Goal: Task Accomplishment & Management: Manage account settings

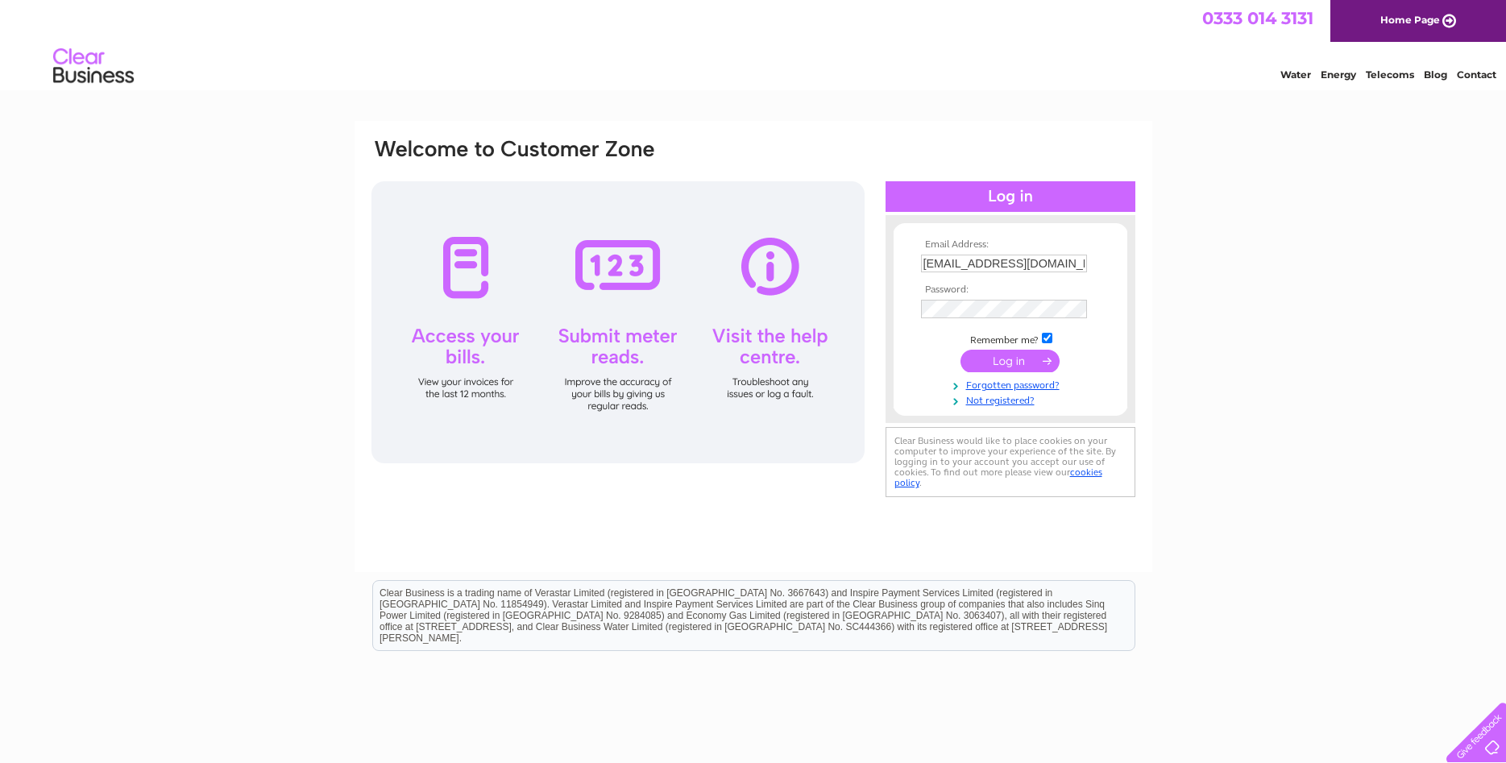
click at [1010, 359] on input "submit" at bounding box center [1010, 361] width 99 height 23
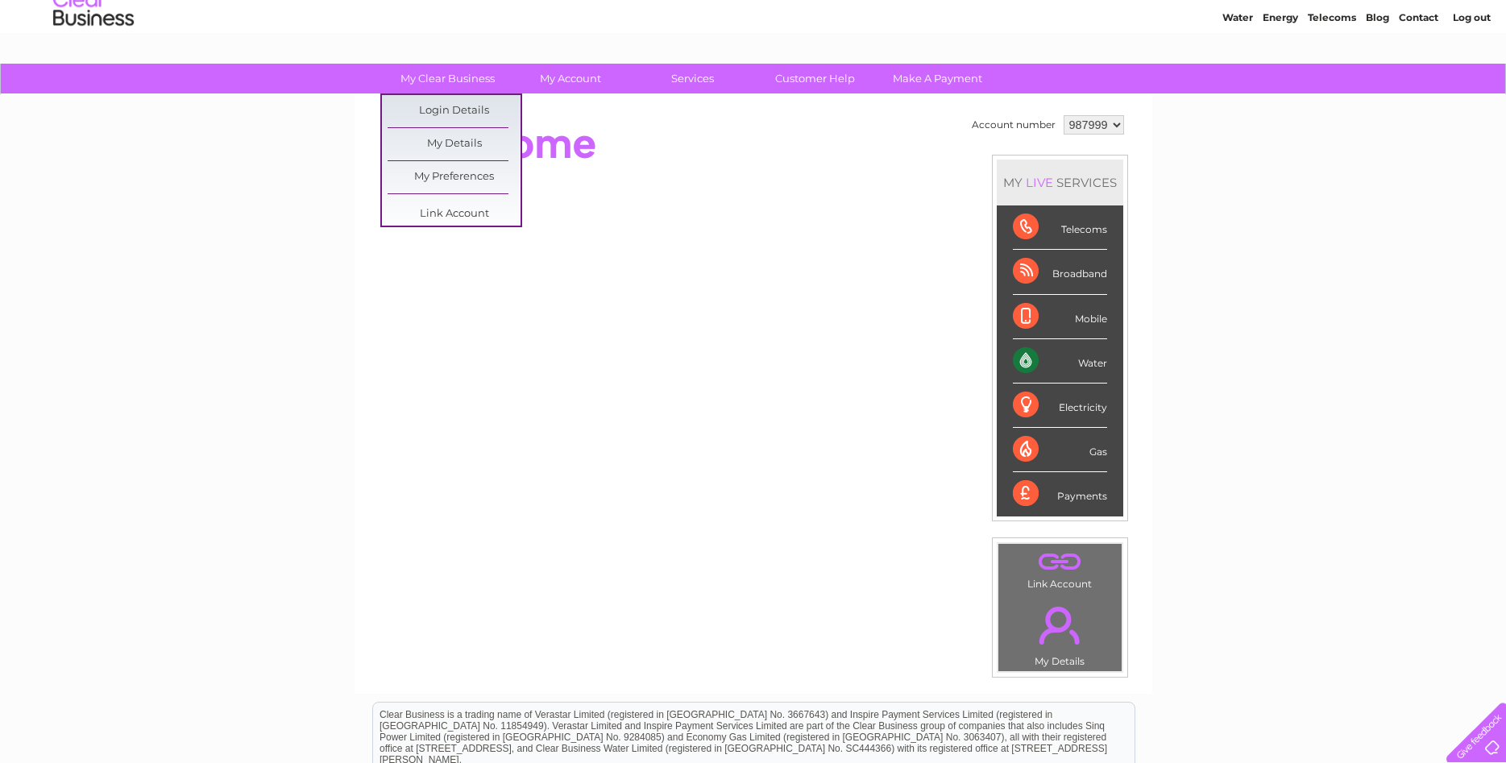
scroll to position [82, 0]
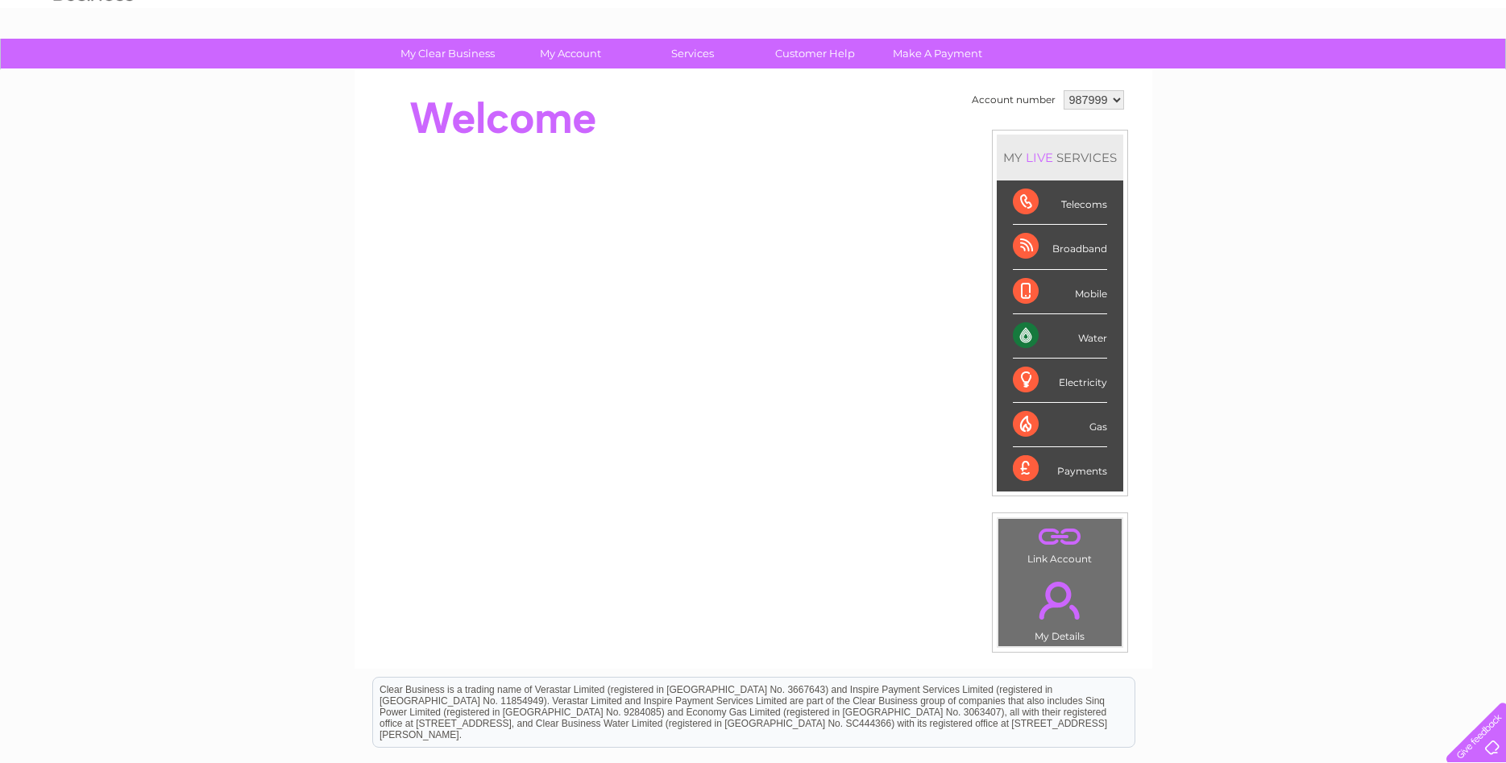
click at [1058, 465] on div "Payments" at bounding box center [1060, 469] width 94 height 44
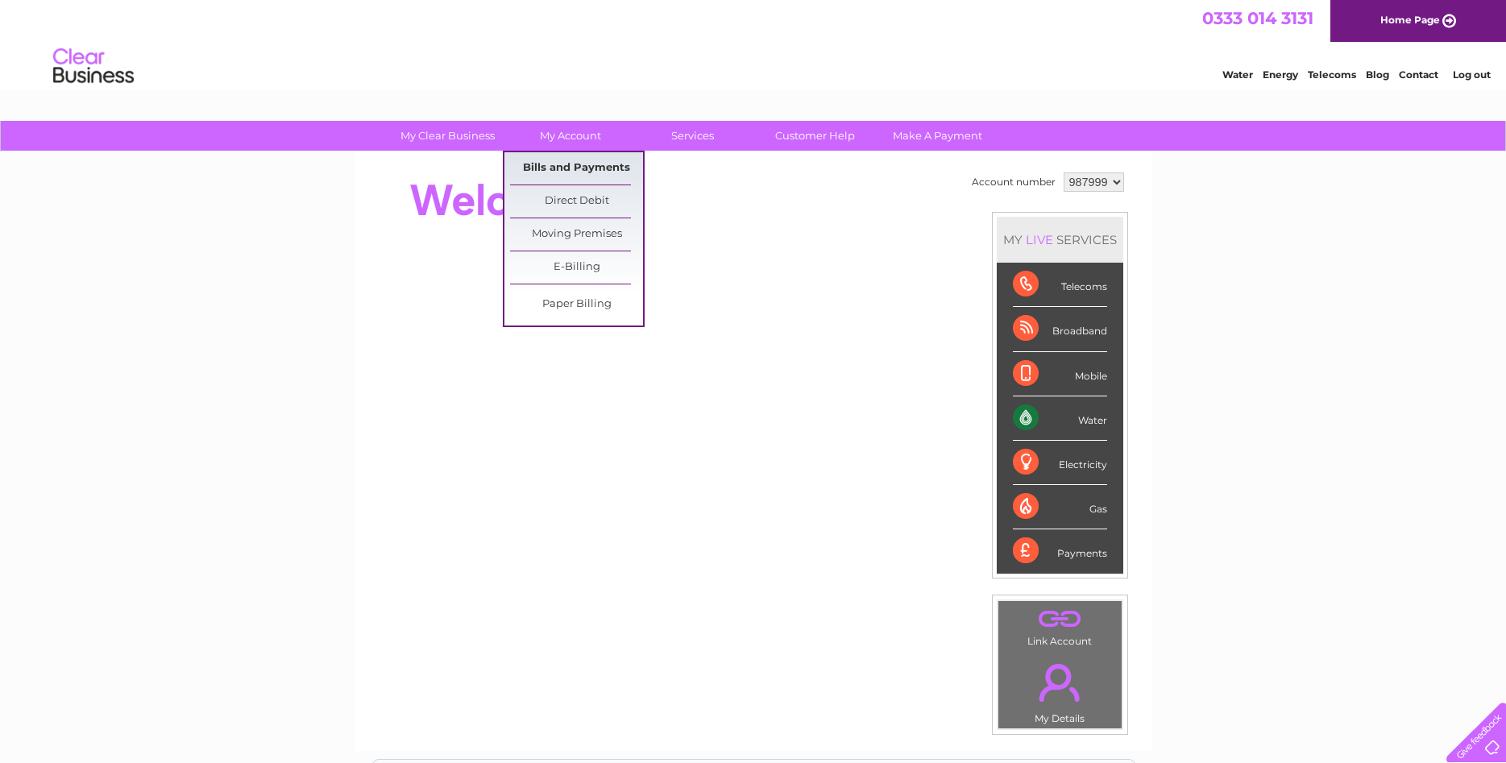
click at [604, 172] on link "Bills and Payments" at bounding box center [576, 168] width 133 height 32
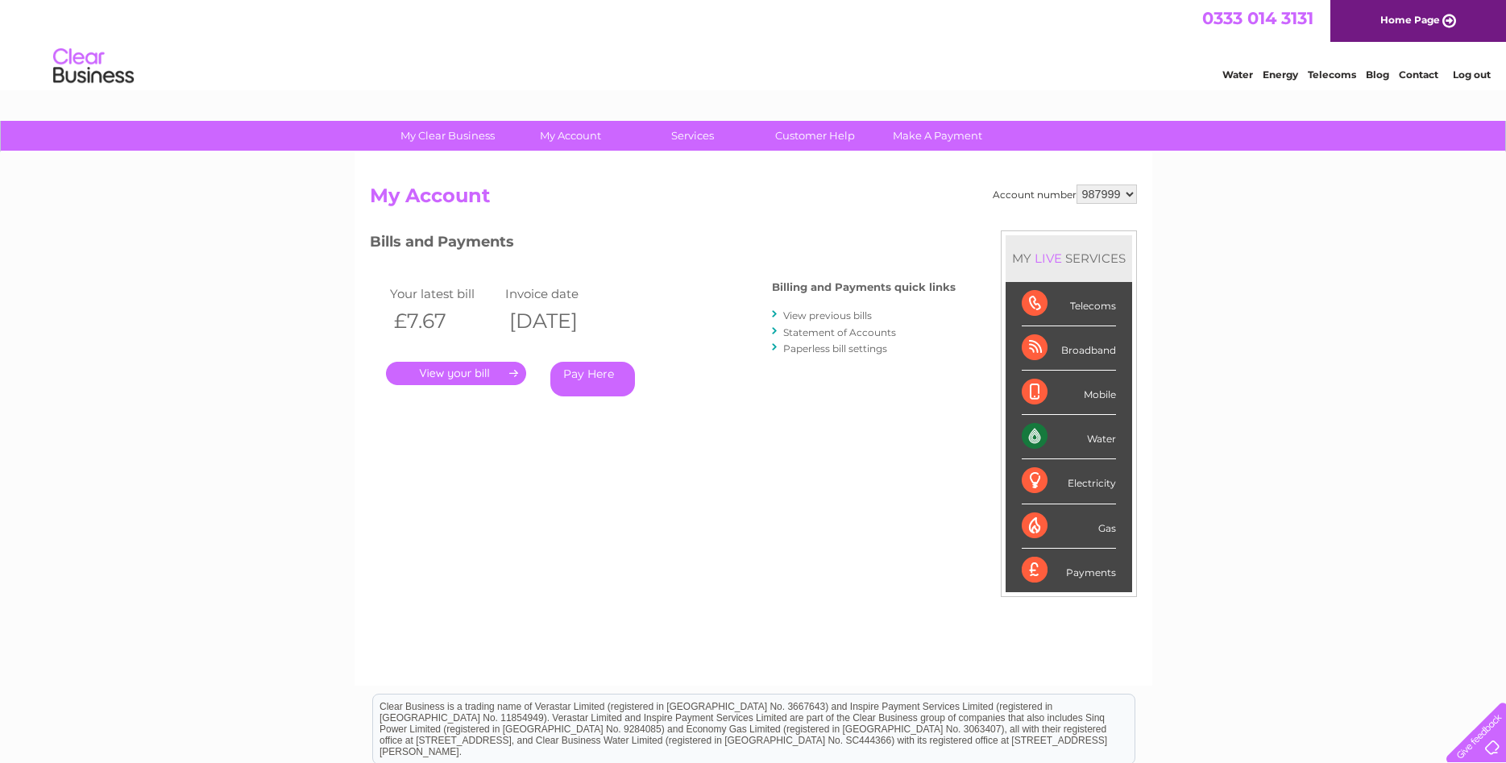
click at [475, 373] on link "." at bounding box center [456, 373] width 140 height 23
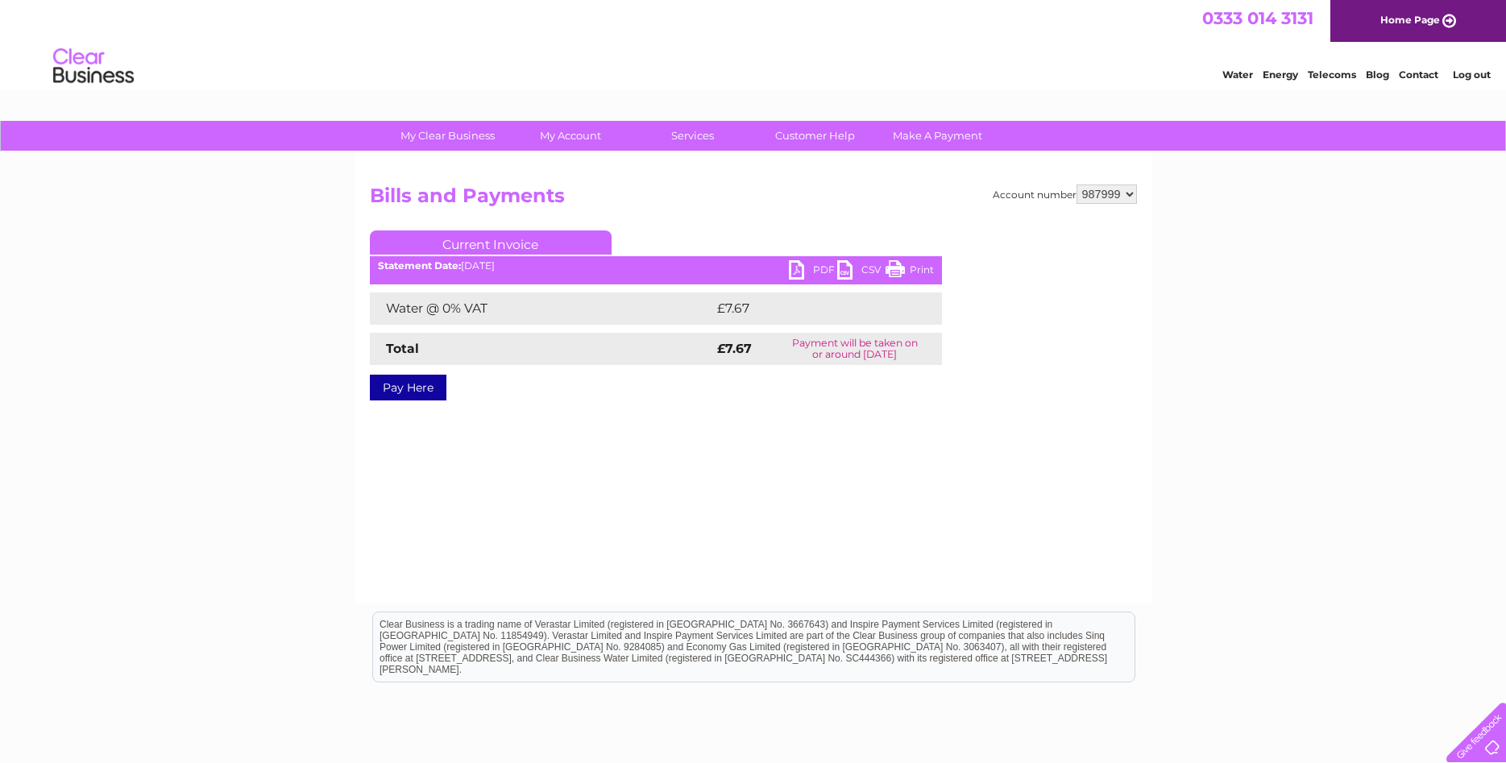
click at [804, 273] on link "PDF" at bounding box center [813, 271] width 48 height 23
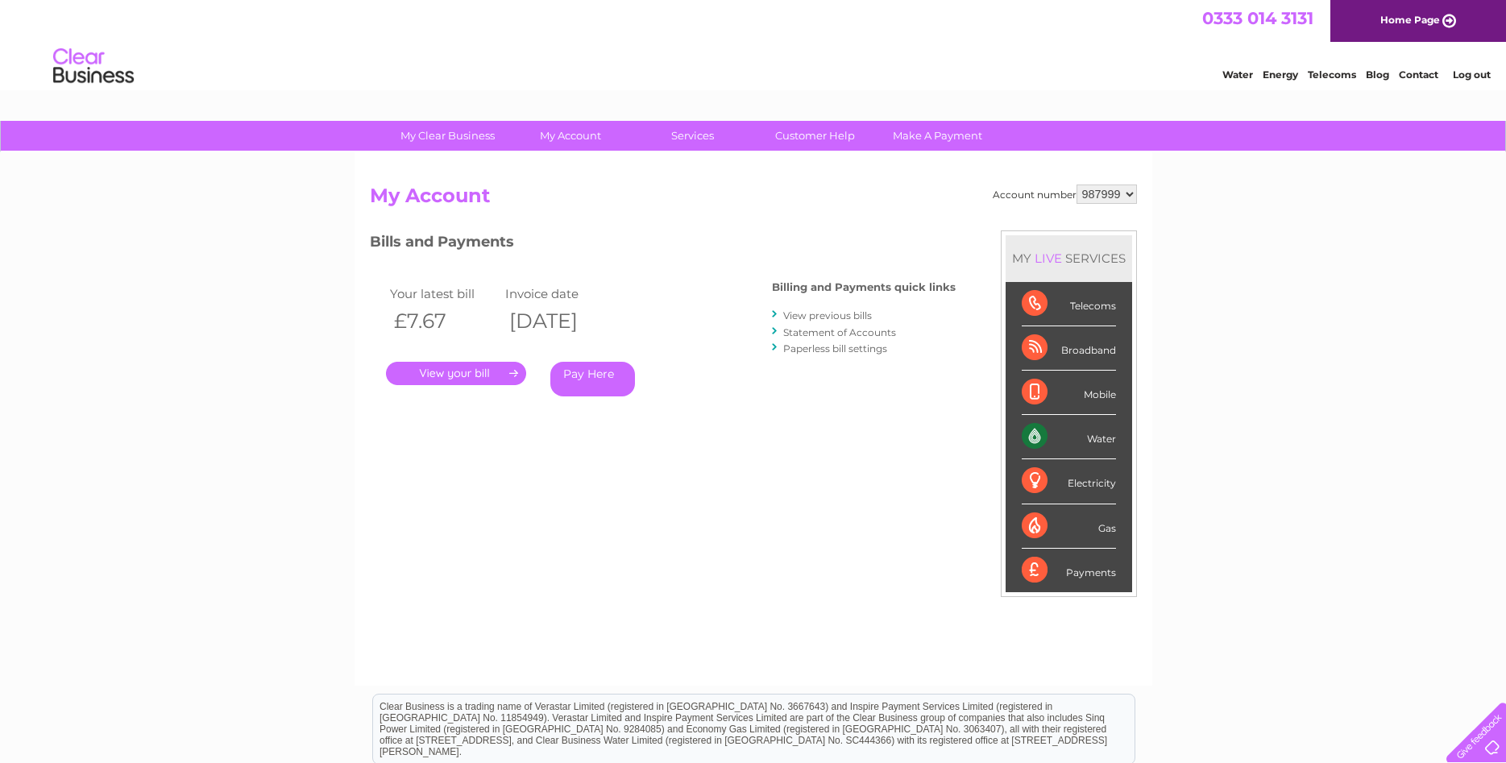
click at [835, 318] on link "View previous bills" at bounding box center [827, 315] width 89 height 12
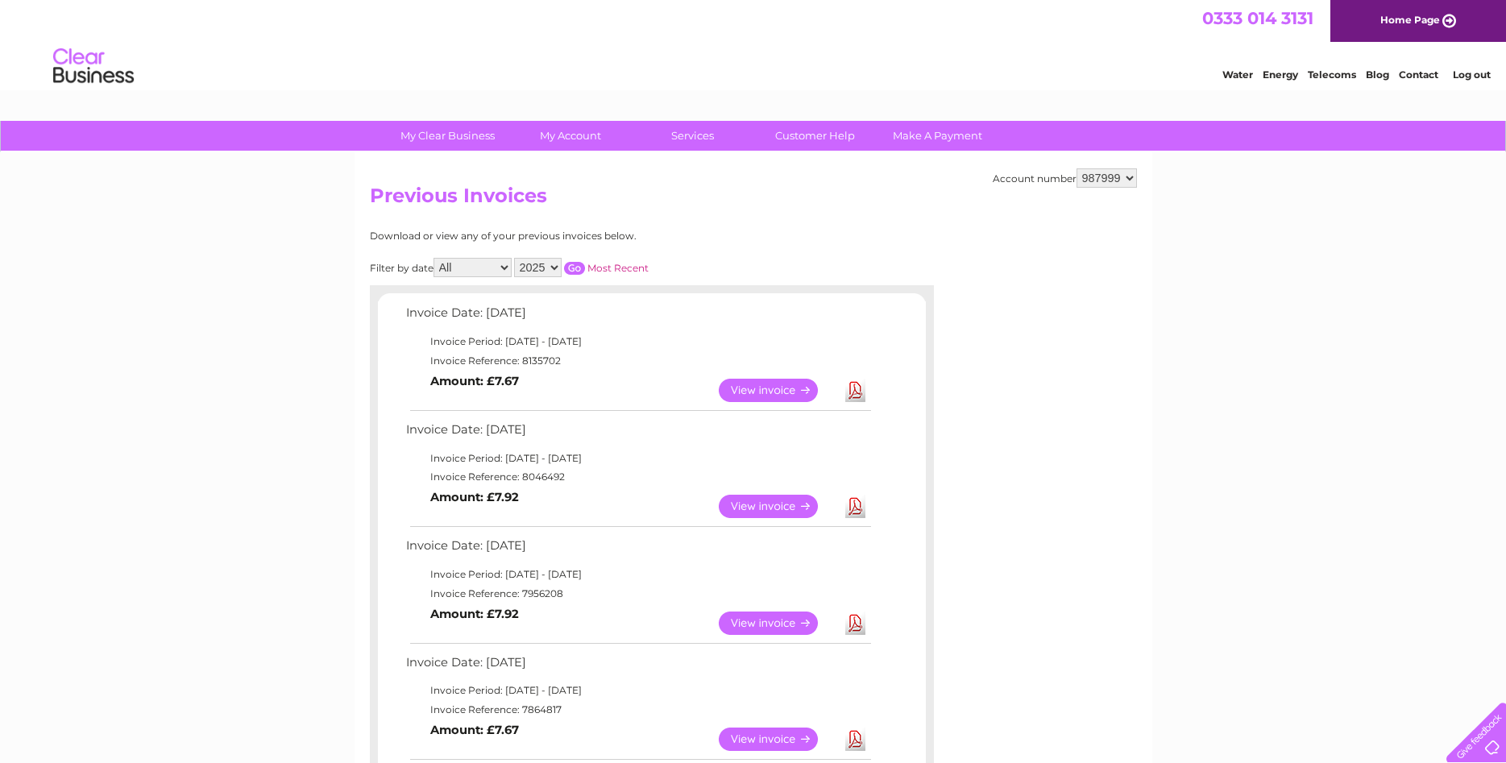
click at [785, 511] on link "View" at bounding box center [778, 506] width 118 height 23
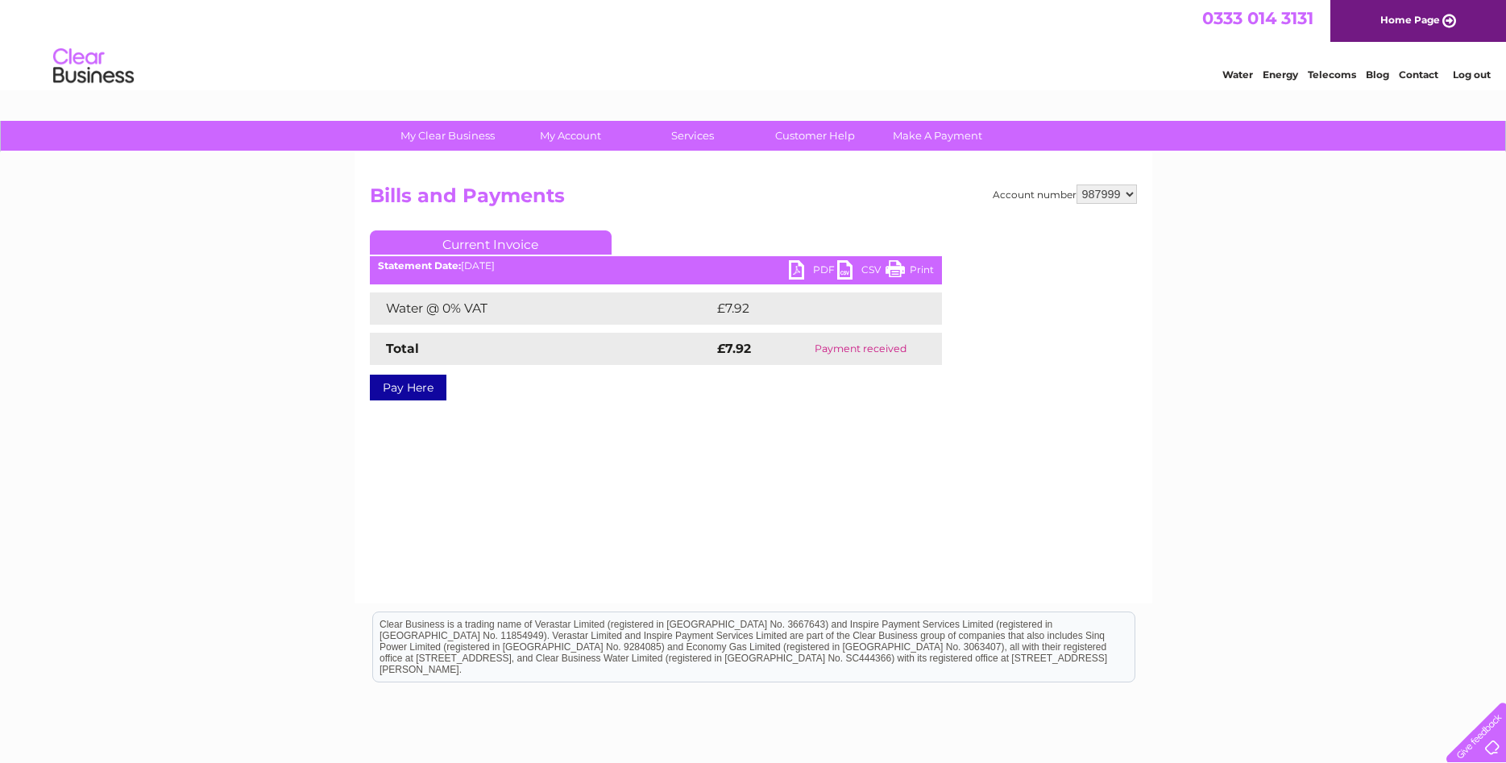
click at [801, 267] on link "PDF" at bounding box center [813, 271] width 48 height 23
